Goal: Information Seeking & Learning: Learn about a topic

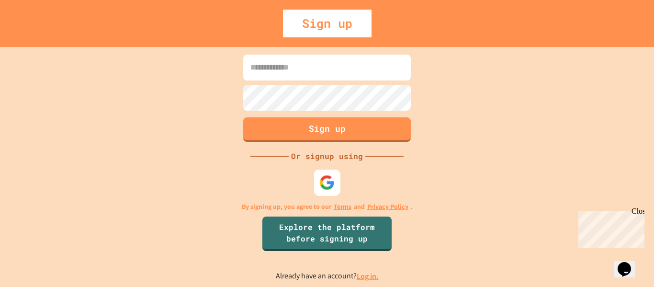
click at [332, 175] on img at bounding box center [327, 182] width 16 height 16
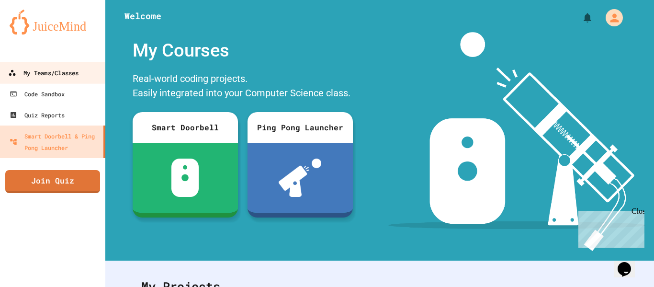
click at [91, 71] on link "My Teams/Classes" at bounding box center [53, 73] width 109 height 22
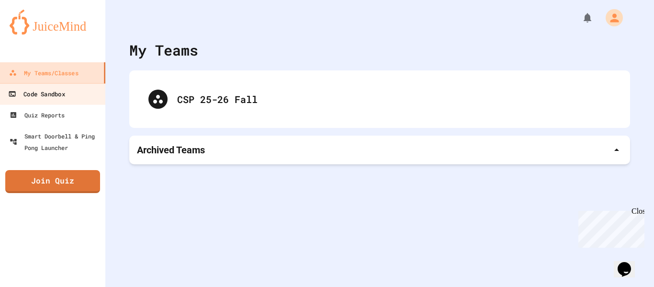
click at [94, 88] on link "Code Sandbox" at bounding box center [53, 94] width 109 height 22
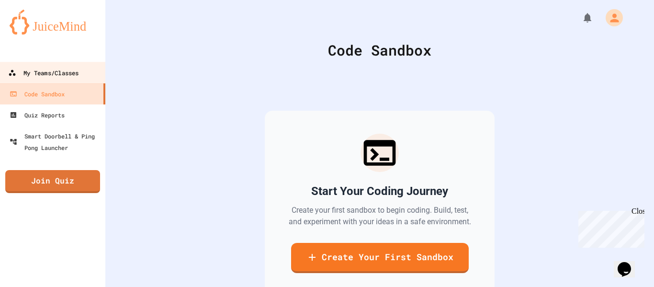
click at [91, 74] on link "My Teams/Classes" at bounding box center [53, 73] width 109 height 22
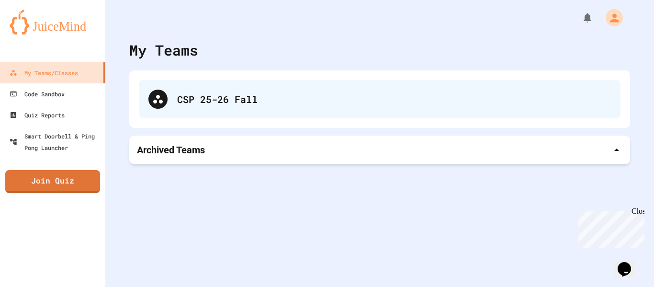
click at [173, 95] on div "CSP 25-26 Fall" at bounding box center [380, 99] width 482 height 38
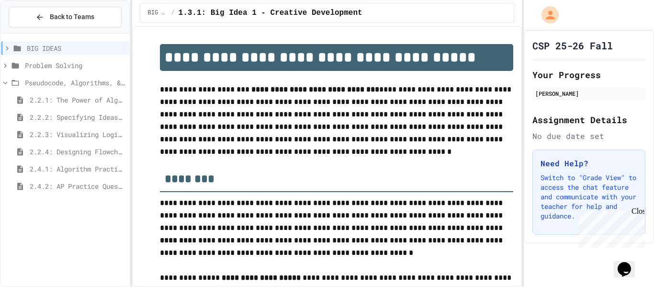
click at [97, 178] on div "2.4.1: Algorithm Practice Exercises" at bounding box center [65, 170] width 128 height 17
click at [95, 181] on span "2.4.2: AP Practice Questions" at bounding box center [78, 186] width 96 height 10
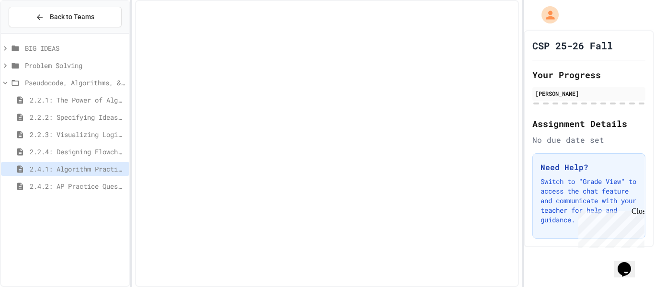
click at [98, 158] on div "2.2.4: Designing Flowcharts" at bounding box center [65, 153] width 128 height 17
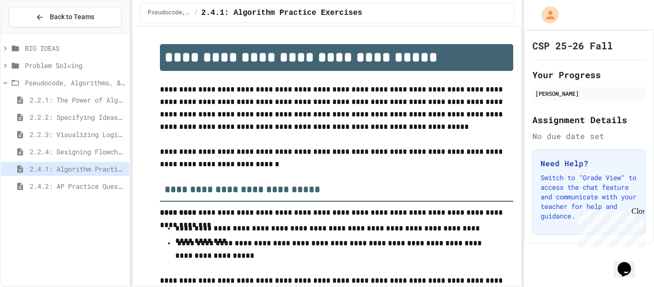
click at [99, 156] on span "2.2.4: Designing Flowcharts" at bounding box center [78, 151] width 96 height 10
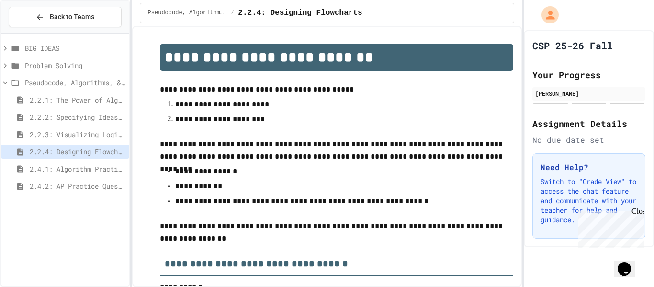
click at [72, 135] on span "2.2.3: Visualizing Logic with Flowcharts" at bounding box center [78, 134] width 96 height 10
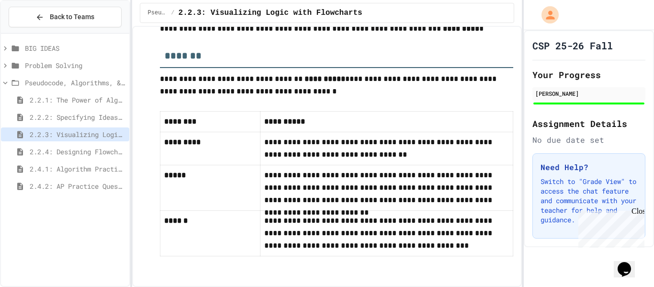
scroll to position [4834, 0]
click at [117, 157] on div "2.2.4: Designing Flowcharts" at bounding box center [65, 152] width 128 height 14
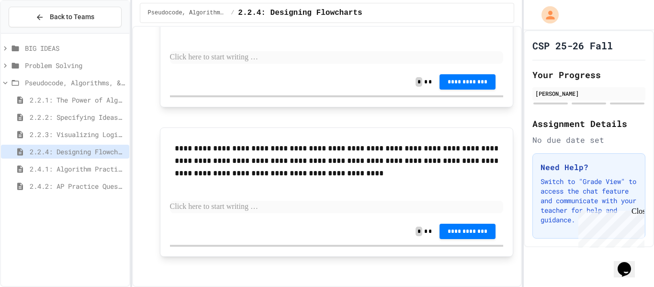
scroll to position [1032, 0]
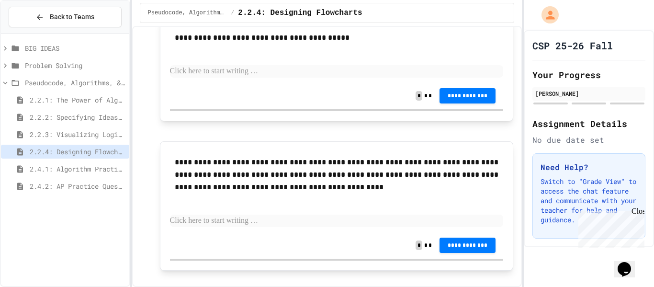
click at [111, 167] on span "2.4.1: Algorithm Practice Exercises" at bounding box center [78, 169] width 96 height 10
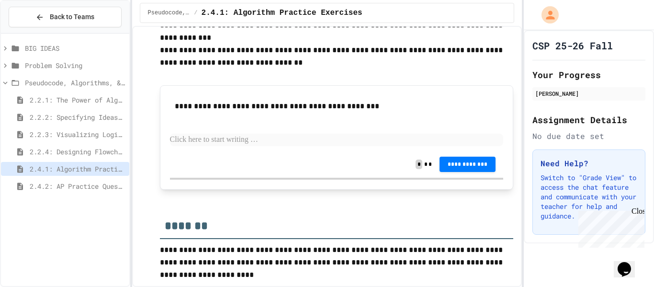
scroll to position [1434, 0]
click at [91, 153] on span "2.2.4: Designing Flowcharts" at bounding box center [78, 151] width 96 height 10
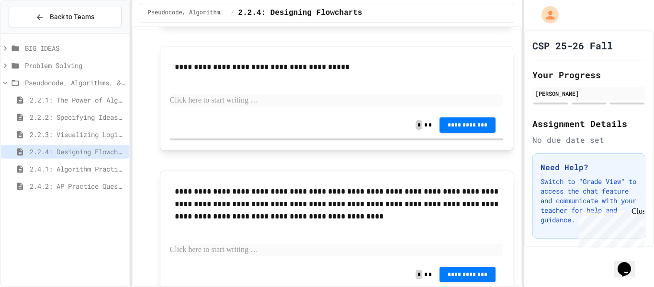
scroll to position [1005, 0]
